Goal: Navigation & Orientation: Find specific page/section

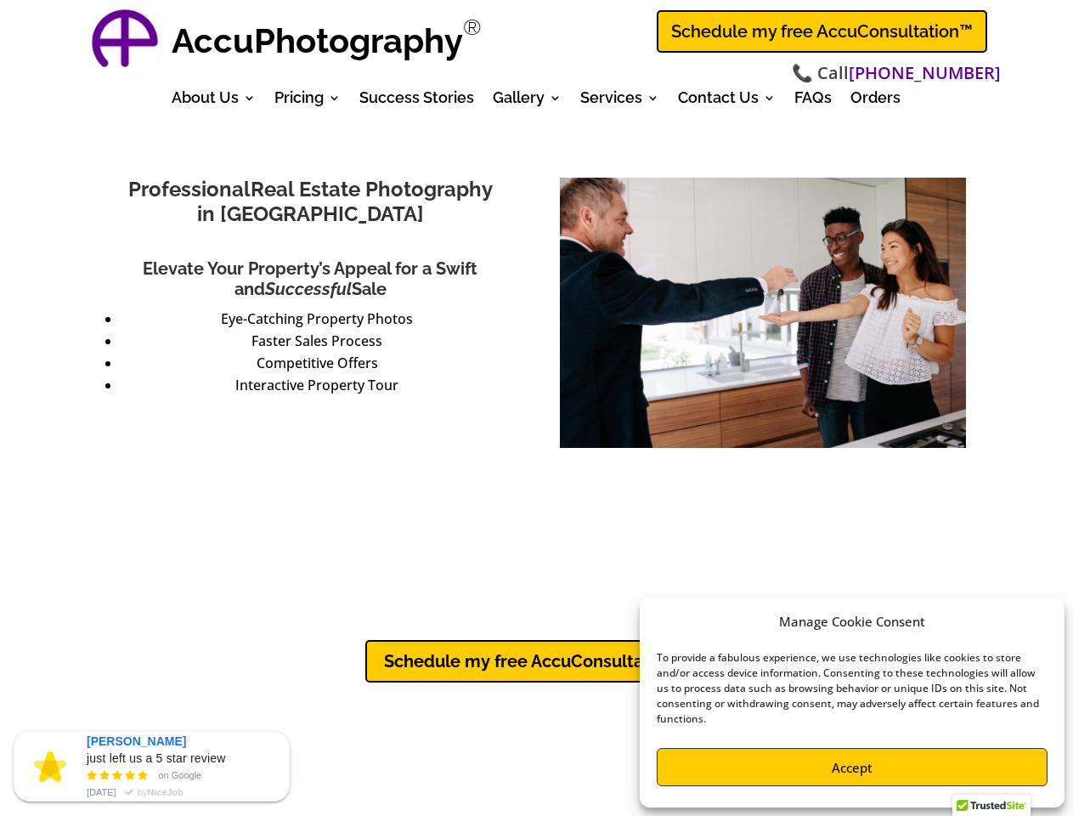
click at [536, 408] on div "Professional Real Estate Photography in Dallas Fort Worth Elevate Your Property…" at bounding box center [536, 313] width 858 height 314
click at [151, 766] on div "Chris just left us a 5 star review  on Google Jul 21  by NiceJob" at bounding box center [188, 766] width 203 height 68
click at [280, 742] on div "Chris just left us a 5 star review  on Google Jul 21  by NiceJob CC Chris…" at bounding box center [152, 631] width 276 height 340
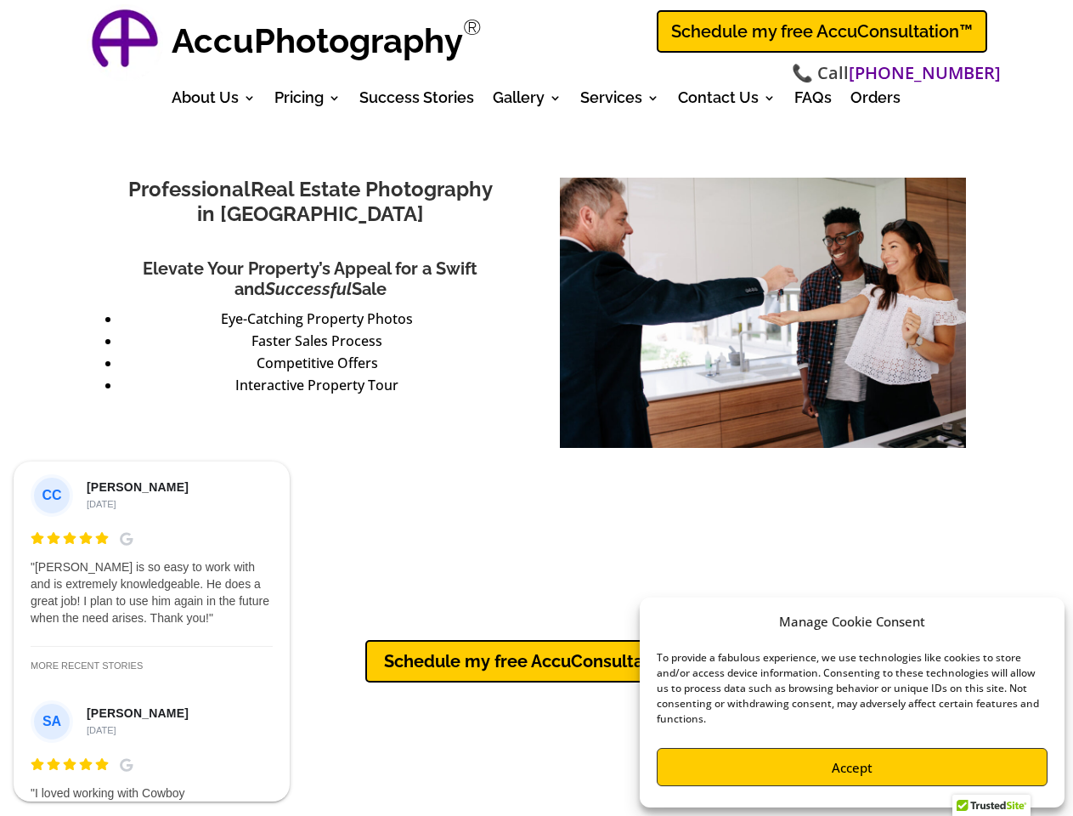
click at [536, 408] on div "Professional Real Estate Photography in Dallas Fort Worth Elevate Your Property…" at bounding box center [536, 313] width 858 height 314
click at [326, 42] on strong "AccuPhotography" at bounding box center [317, 40] width 291 height 40
click at [992, 805] on div at bounding box center [991, 810] width 78 height 32
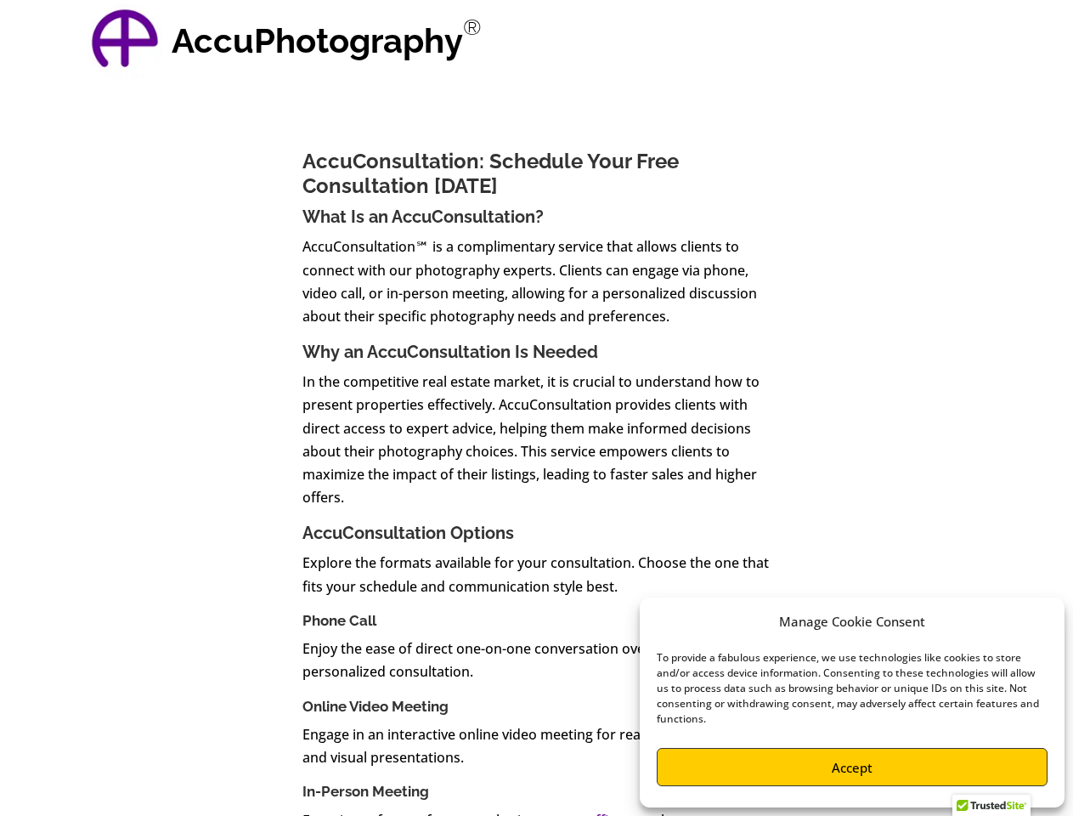
click at [536, 408] on p "In the competitive real estate market, it is crucial to understand how to prese…" at bounding box center [535, 446] width 467 height 152
click at [326, 42] on strong "AccuPhotography" at bounding box center [317, 40] width 291 height 40
click at [992, 805] on div at bounding box center [991, 810] width 78 height 32
